Goal: Understand process/instructions: Learn how to perform a task or action

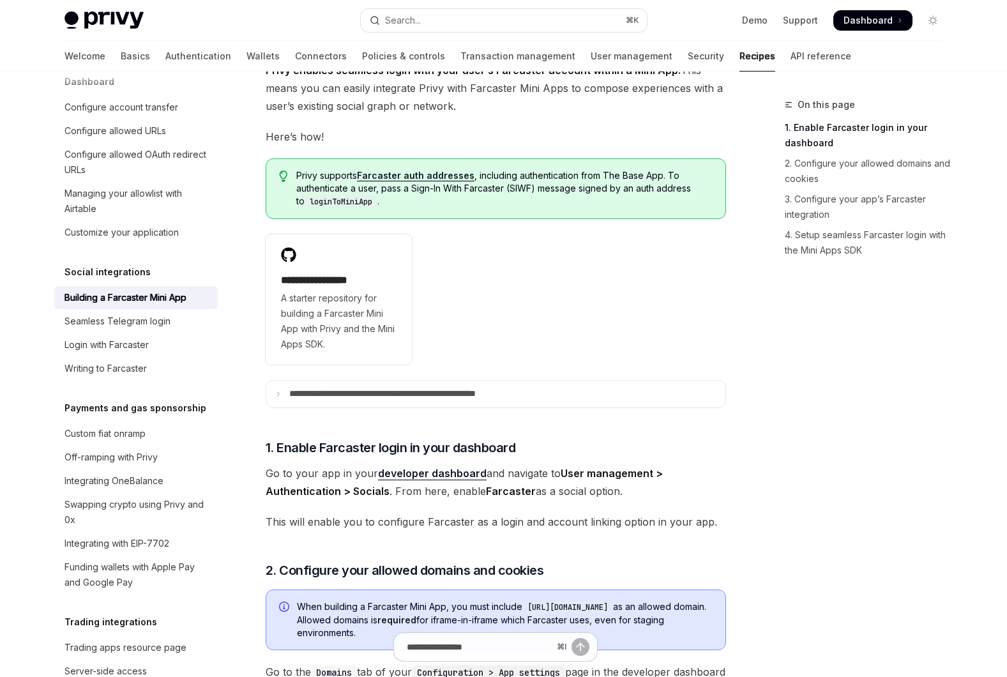
scroll to position [202, 0]
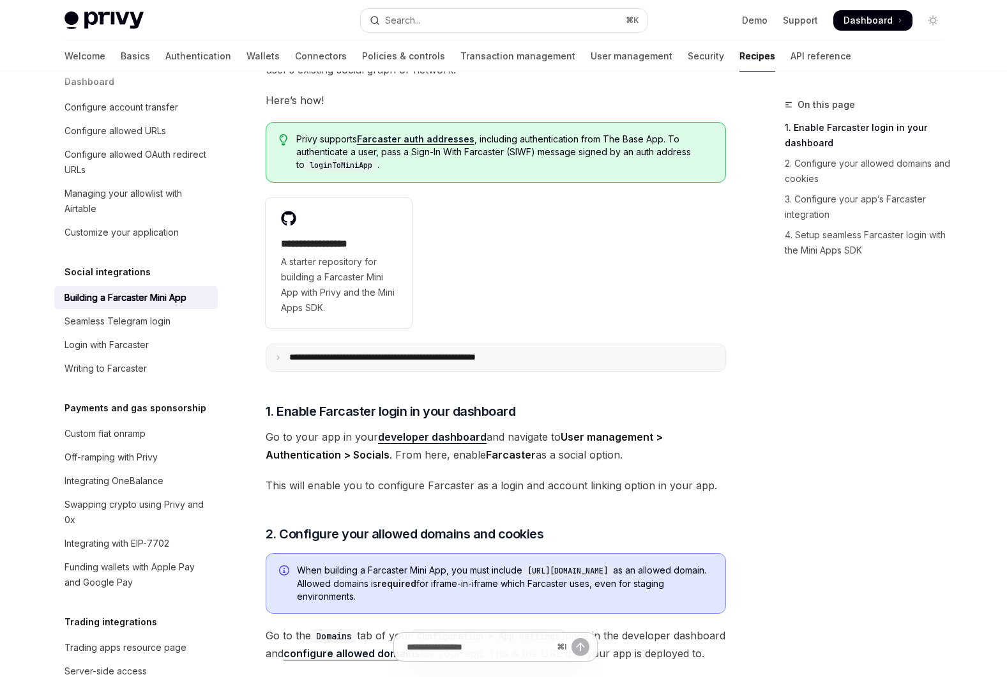
click at [285, 359] on summary "**********" at bounding box center [495, 357] width 459 height 27
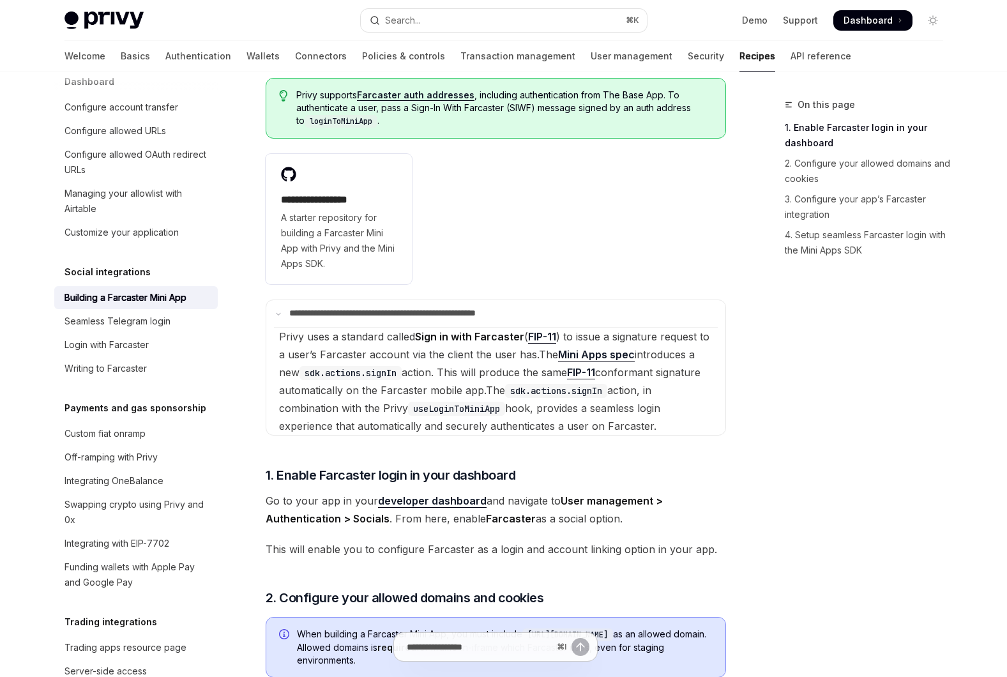
scroll to position [297, 0]
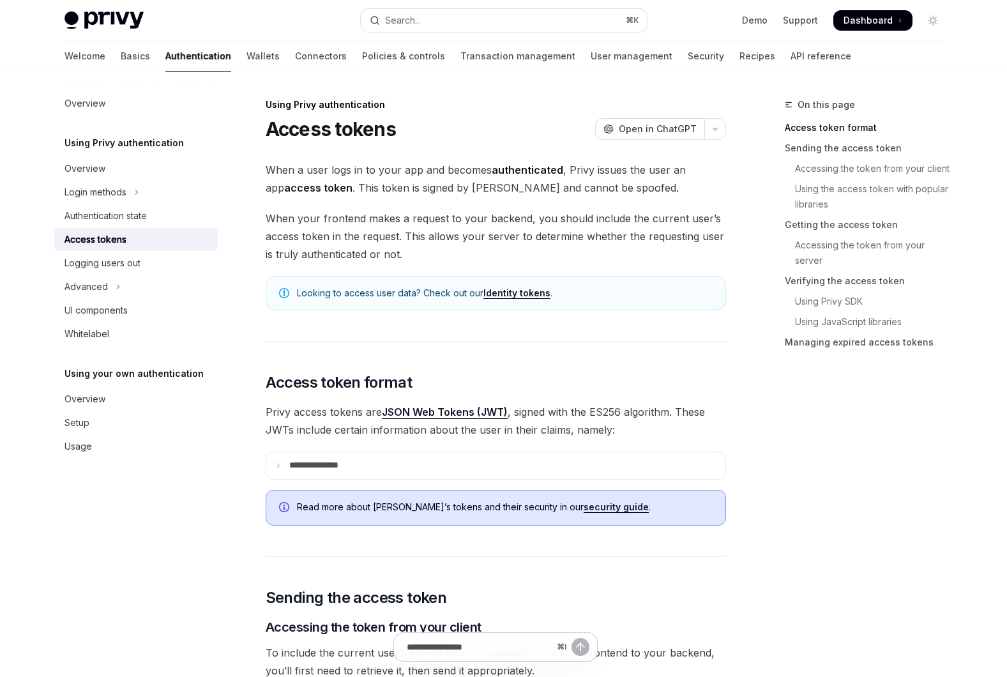
scroll to position [408, 0]
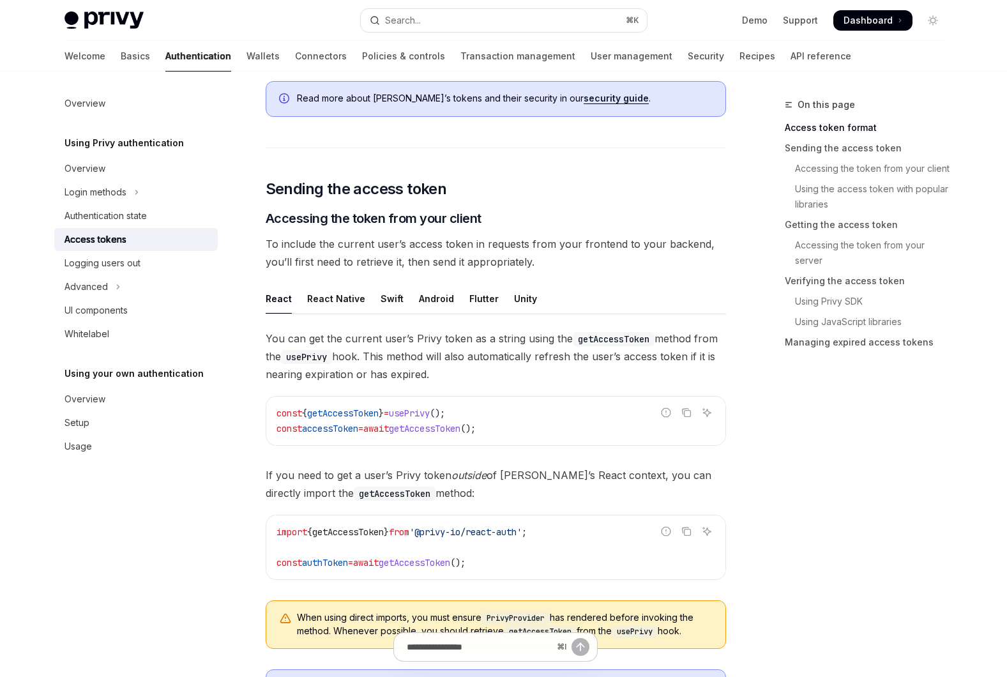
click at [408, 359] on span "You can get the current user’s Privy token as a string using the getAccessToken…" at bounding box center [496, 356] width 460 height 54
click at [364, 412] on span "getAccessToken" at bounding box center [342, 412] width 71 height 11
click at [364, 410] on span "getAccessToken" at bounding box center [342, 412] width 71 height 11
click at [359, 412] on span "getAccessToken" at bounding box center [342, 412] width 71 height 11
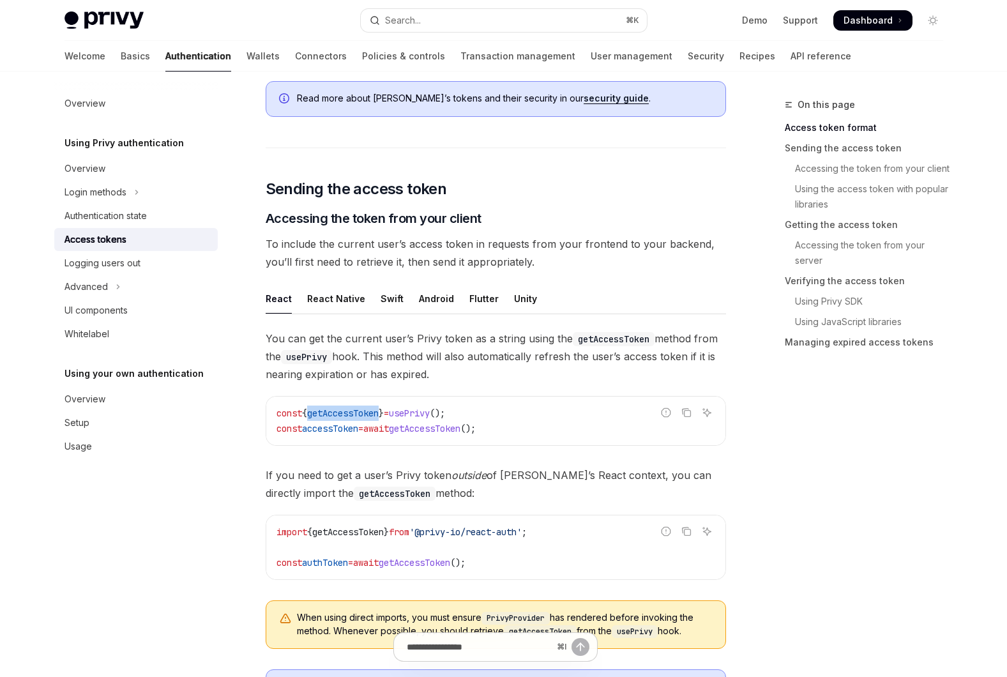
copy span "getAccessToken"
type textarea "*"
